Goal: Check status: Check status

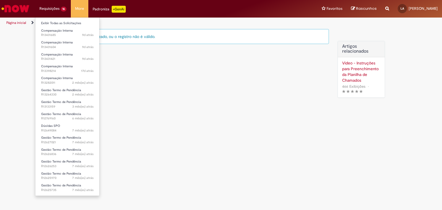
click at [61, 20] on li "Exibir Todas as Solicitações" at bounding box center [67, 22] width 64 height 7
click at [61, 20] on link "Exibir Todas as Solicitações" at bounding box center [67, 23] width 64 height 6
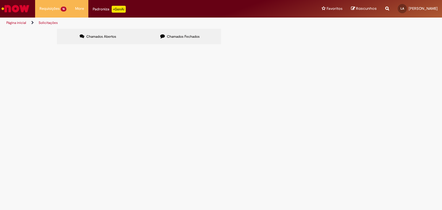
click at [0, 0] on span "Em Validação" at bounding box center [0, 0] width 0 height 0
click at [0, 0] on span "Compensação Interna" at bounding box center [0, 0] width 0 height 0
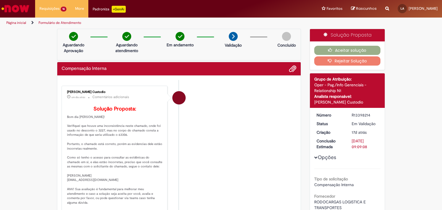
click at [341, 59] on button "Rejeitar Solução" at bounding box center [347, 60] width 66 height 9
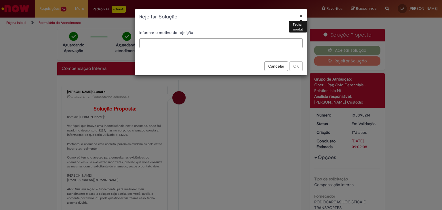
click at [300, 16] on button "×" at bounding box center [300, 16] width 3 height 6
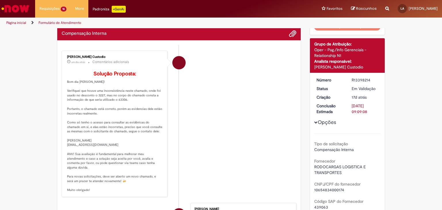
scroll to position [58, 0]
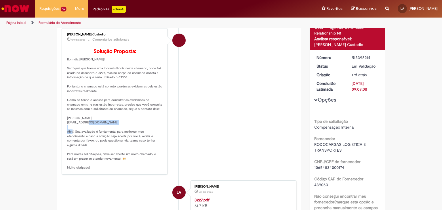
drag, startPoint x: 92, startPoint y: 131, endPoint x: 62, endPoint y: 133, distance: 30.0
click at [63, 133] on div "[PERSON_NAME] Custodio um dia atrás um dia atrás Comentários adicionais Solução…" at bounding box center [114, 101] width 102 height 143
copy p "[EMAIL_ADDRESS][DOMAIN_NAME]"
drag, startPoint x: 66, startPoint y: 131, endPoint x: 78, endPoint y: 134, distance: 12.1
click at [78, 134] on p "Solução Proposta: Bom dia [PERSON_NAME]! Verifiquei que houve uma inconsistênci…" at bounding box center [115, 109] width 96 height 121
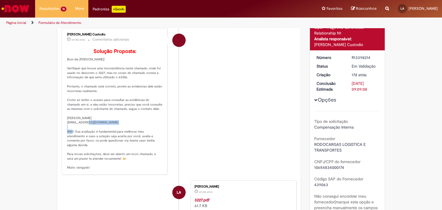
copy p "[EMAIL_ADDRESS][DOMAIN_NAME]"
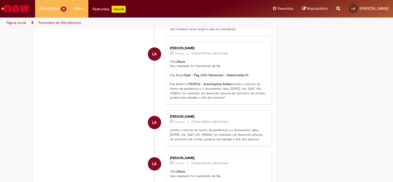
scroll to position [403, 0]
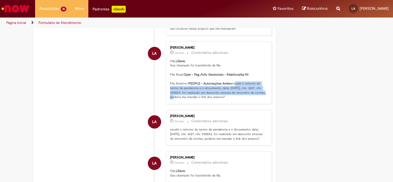
drag, startPoint x: 168, startPoint y: 97, endPoint x: 200, endPoint y: 106, distance: 33.6
click at [200, 102] on div "[PERSON_NAME] 17d atrás 17 dias atrás Comentários adicionais [PERSON_NAME] , Se…" at bounding box center [219, 72] width 102 height 59
copy p "recebi o retorno do termo de pendencia e o documento, data: [DATE], cte: 3227, …"
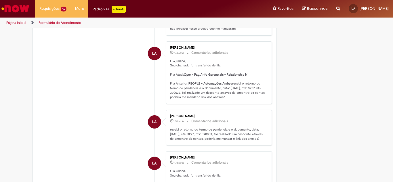
click at [229, 75] on p "[PERSON_NAME] , Seu chamado foi transferido de fila. Fila Atual: Oper - Pag./In…" at bounding box center [218, 79] width 96 height 41
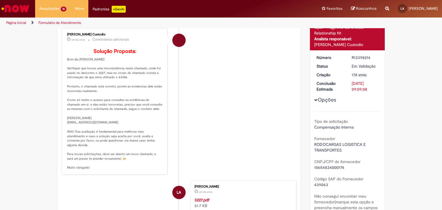
scroll to position [0, 0]
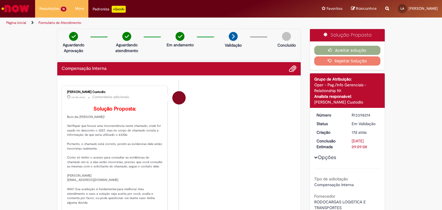
click at [341, 64] on button "Rejeitar Solução" at bounding box center [347, 60] width 66 height 9
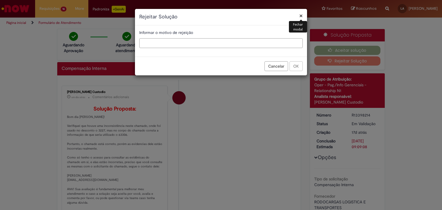
click at [163, 43] on input "text" at bounding box center [221, 43] width 164 height 10
type input "**********"
click at [302, 65] on button "OK" at bounding box center [296, 66] width 13 height 10
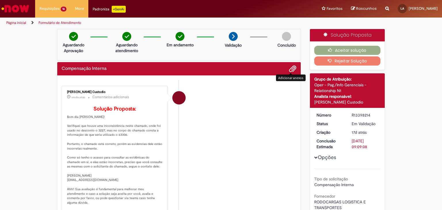
click at [290, 71] on span "Adicionar anexos" at bounding box center [292, 69] width 7 height 7
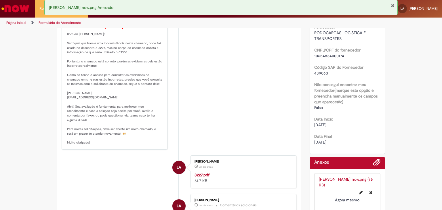
scroll to position [202, 0]
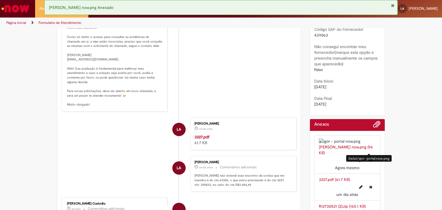
click at [367, 156] on button "Excluir igor - portal now.png" at bounding box center [371, 160] width 10 height 9
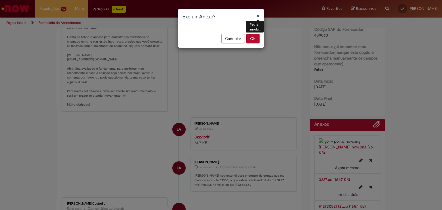
click at [252, 37] on button "OK" at bounding box center [252, 39] width 13 height 10
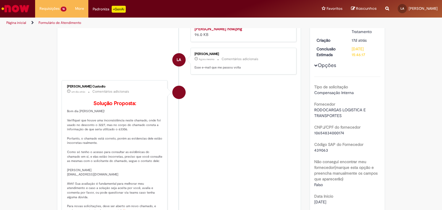
scroll to position [0, 0]
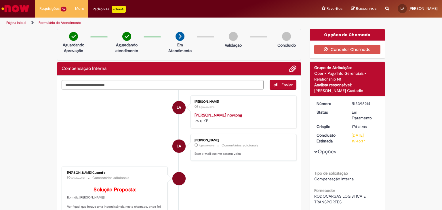
click at [289, 69] on span "Adicionar anexos" at bounding box center [292, 69] width 7 height 7
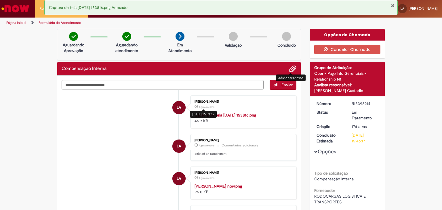
click at [246, 115] on strong "Captura de tela [DATE] 153816.png" at bounding box center [226, 115] width 62 height 5
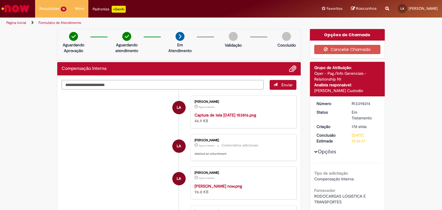
click at [125, 81] on textarea "Digite sua mensagem aqui..." at bounding box center [163, 85] width 202 height 10
click at [123, 81] on textarea "Digite sua mensagem aqui..." at bounding box center [163, 85] width 202 height 10
type textarea "*"
type textarea "**********"
click at [272, 87] on button "Enviar" at bounding box center [283, 85] width 27 height 10
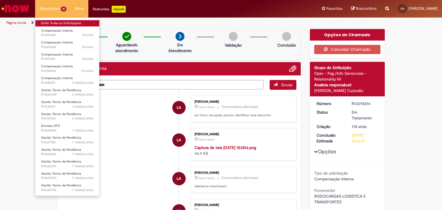
click at [53, 22] on link "Exibir Todas as Solicitações" at bounding box center [67, 23] width 64 height 6
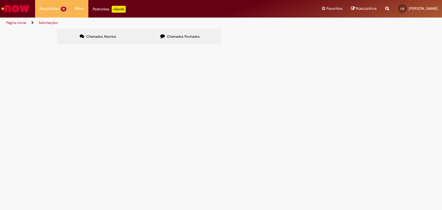
click at [0, 0] on span "Compensação Interna" at bounding box center [0, 0] width 0 height 0
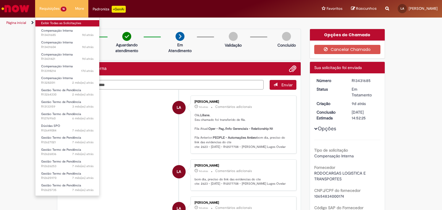
drag, startPoint x: 56, startPoint y: 22, endPoint x: 69, endPoint y: 24, distance: 12.6
click at [56, 22] on link "Exibir Todas as Solicitações" at bounding box center [67, 23] width 64 height 6
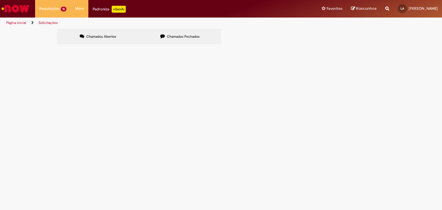
click at [0, 0] on span "Em Tratamento" at bounding box center [0, 0] width 0 height 0
click at [0, 0] on span "Compensação Interna" at bounding box center [0, 0] width 0 height 0
